Goal: Go to known website: Access a specific website the user already knows

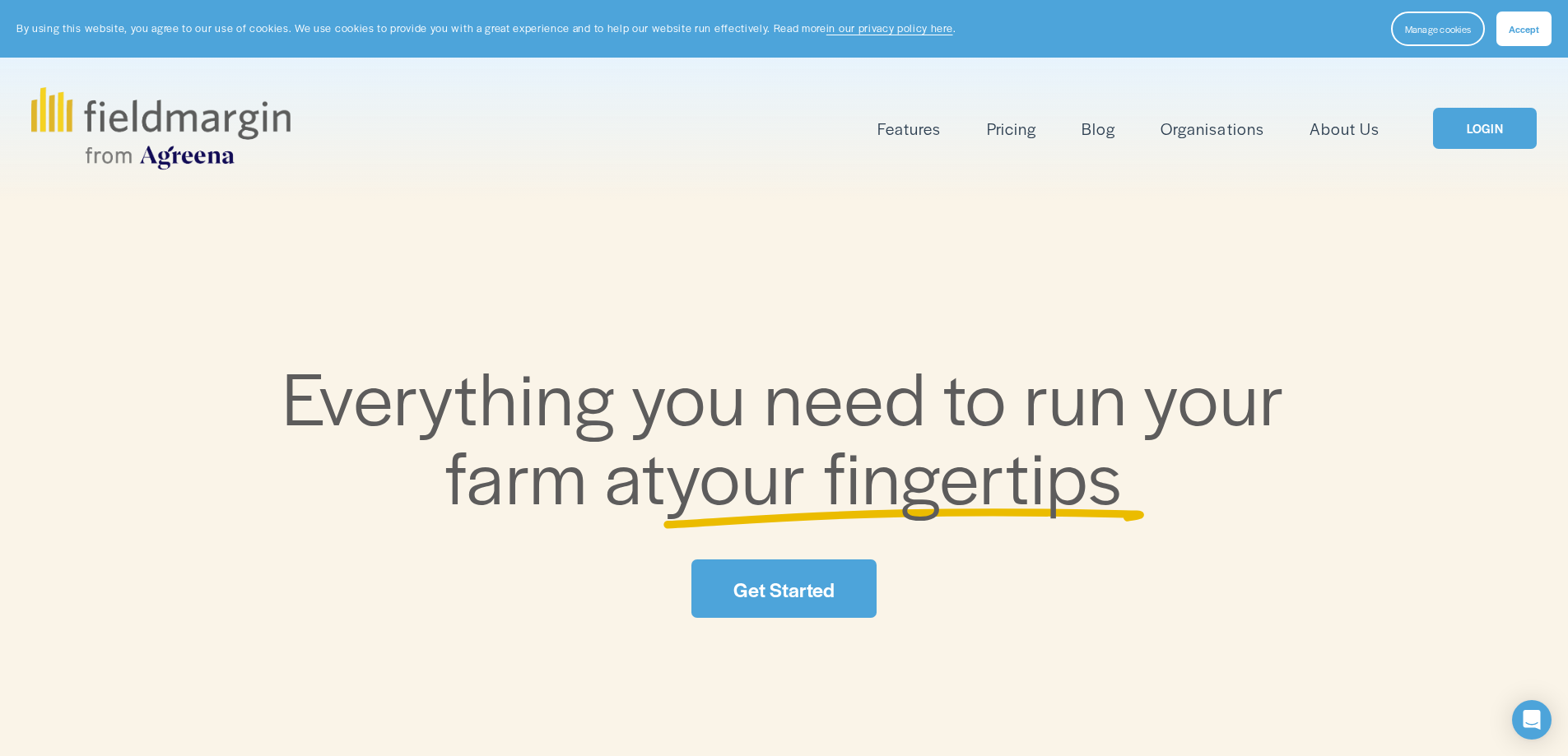
click at [1464, 116] on link "LOGIN" at bounding box center [1484, 128] width 104 height 42
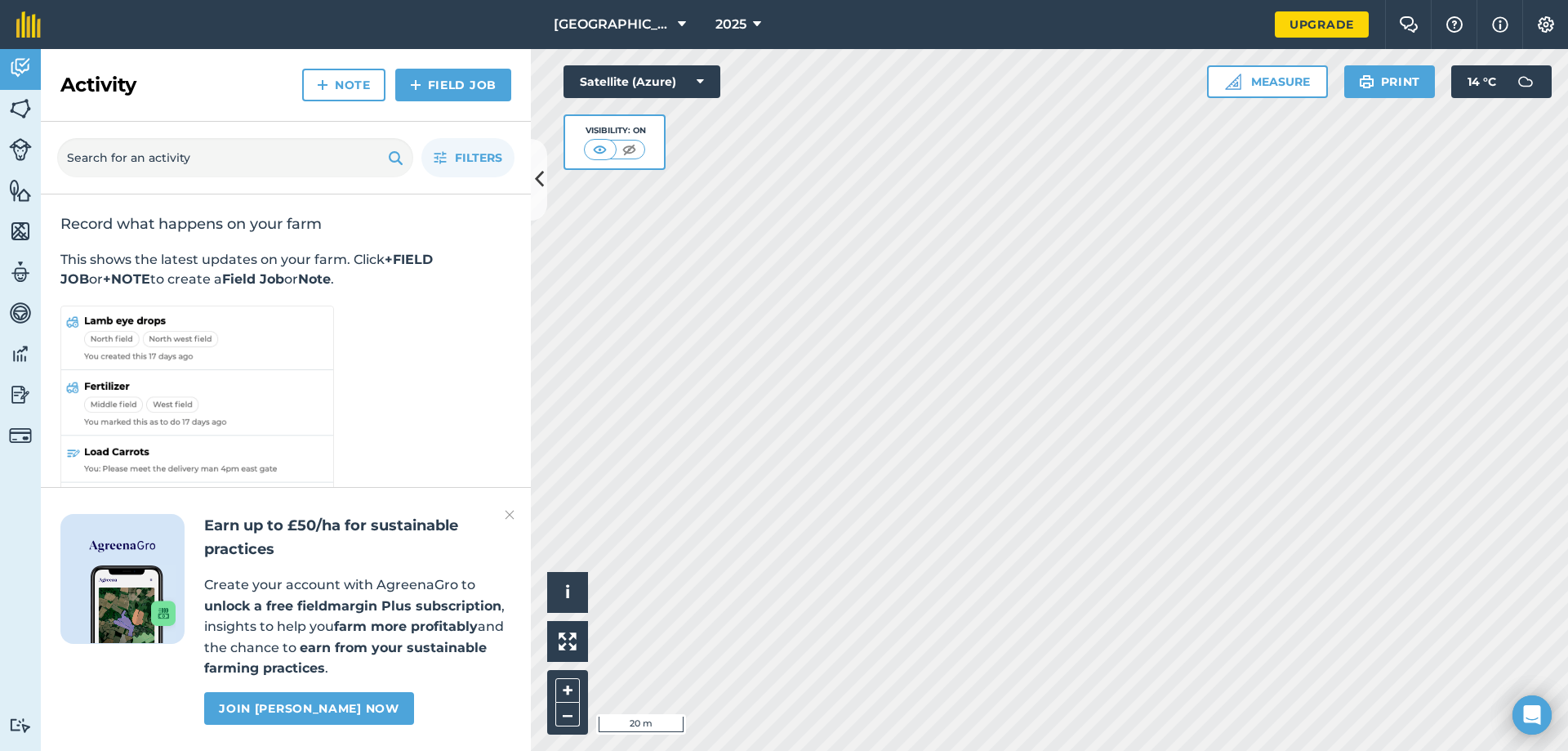
click at [1301, 80] on div "Hello i © 2025 TomTom, Microsoft 20 m + – Satellite (Azure) Visibility: On Meas…" at bounding box center [1049, 399] width 1038 height 702
